Goal: Transaction & Acquisition: Obtain resource

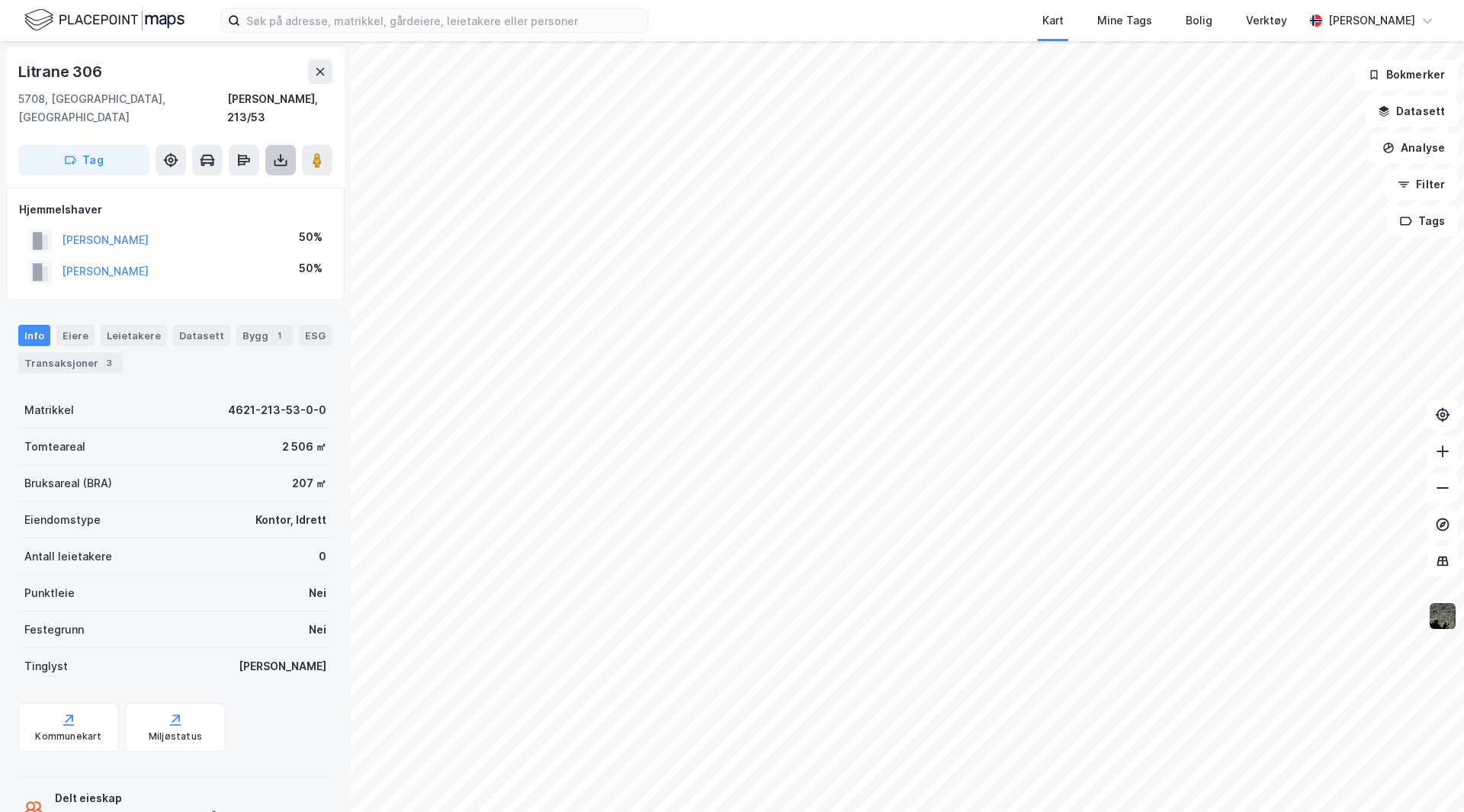
click at [280, 154] on icon at bounding box center [280, 158] width 2 height 8
click at [240, 179] on div "Last ned grunnbok" at bounding box center [214, 191] width 163 height 25
